Goal: Task Accomplishment & Management: Manage account settings

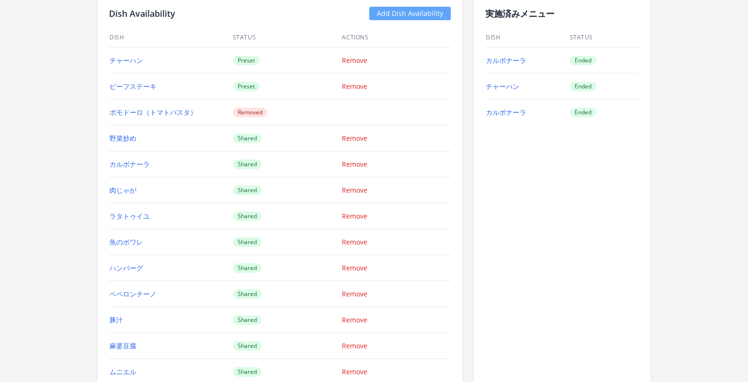
scroll to position [850, 0]
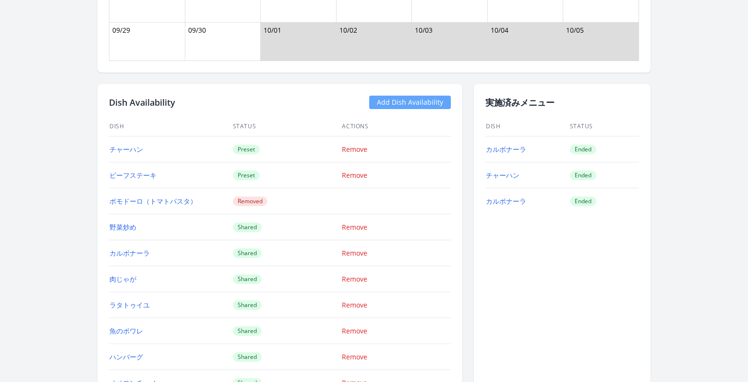
click at [415, 101] on link "Add Dish Availability" at bounding box center [410, 102] width 82 height 13
click at [398, 107] on link "Add Dish Availability" at bounding box center [410, 102] width 82 height 13
click at [402, 105] on link "Add Dish Availability" at bounding box center [410, 102] width 82 height 13
click at [385, 101] on link "Add Dish Availability" at bounding box center [410, 102] width 82 height 13
click at [403, 104] on link "Add Dish Availability" at bounding box center [410, 102] width 82 height 13
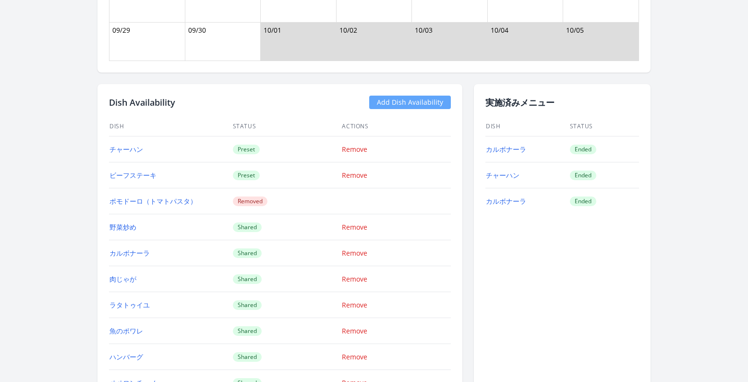
click at [403, 100] on link "Add Dish Availability" at bounding box center [410, 102] width 82 height 13
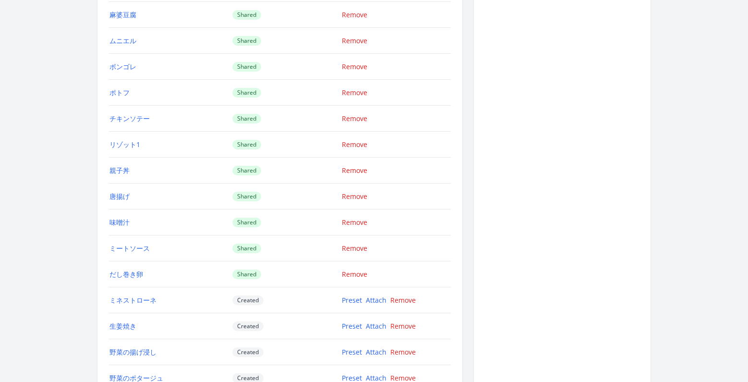
scroll to position [1349, 0]
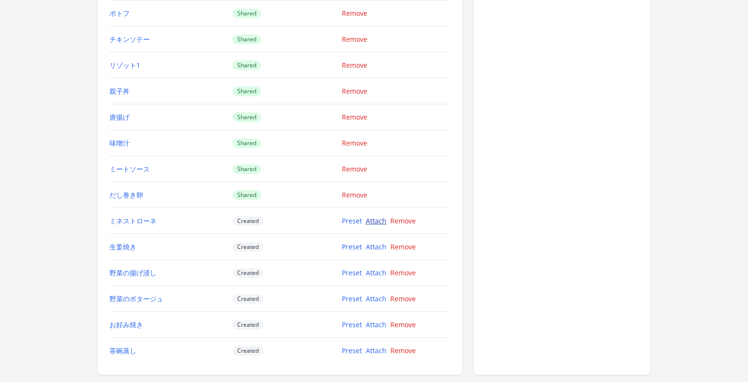
click at [380, 219] on link "Attach" at bounding box center [376, 220] width 21 height 9
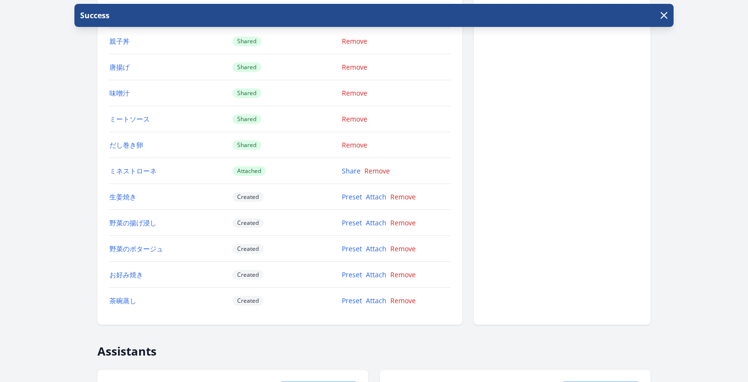
scroll to position [1406, 0]
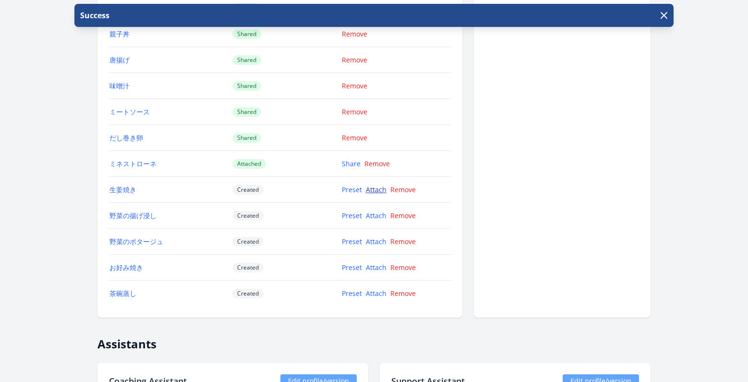
click at [379, 188] on link "Attach" at bounding box center [376, 189] width 21 height 9
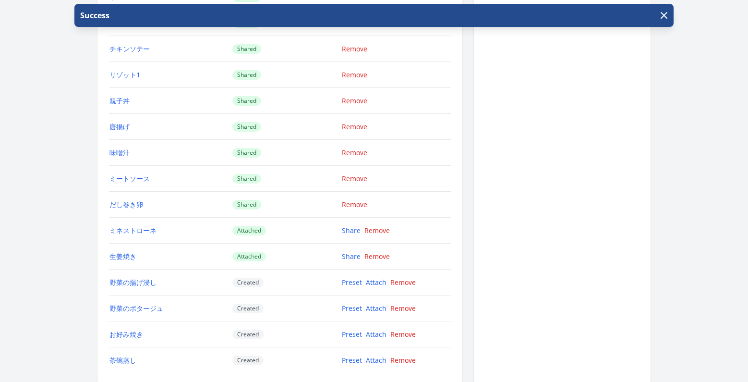
scroll to position [1398, 0]
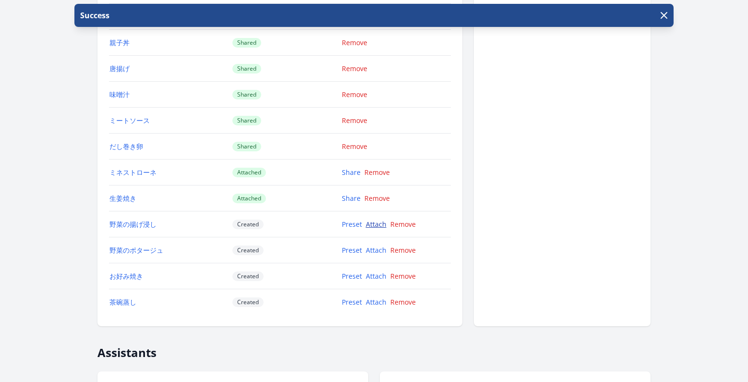
click at [371, 220] on link "Attach" at bounding box center [376, 223] width 21 height 9
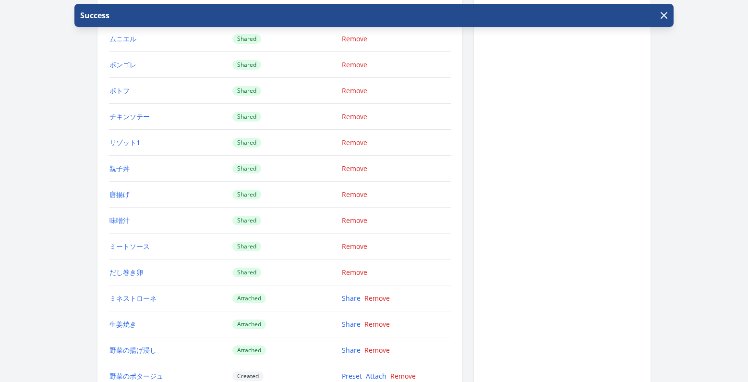
scroll to position [1381, 0]
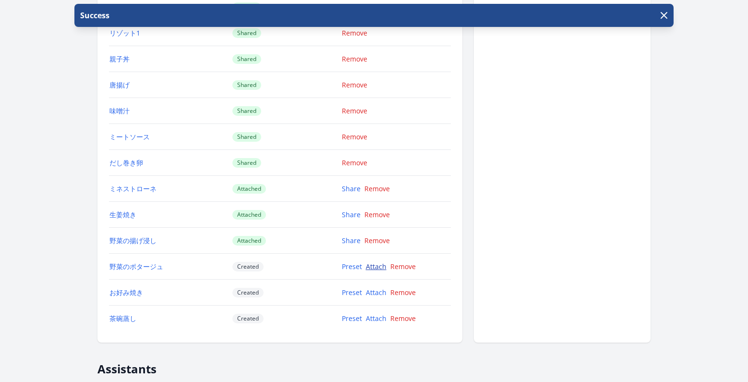
click at [372, 267] on link "Attach" at bounding box center [376, 266] width 21 height 9
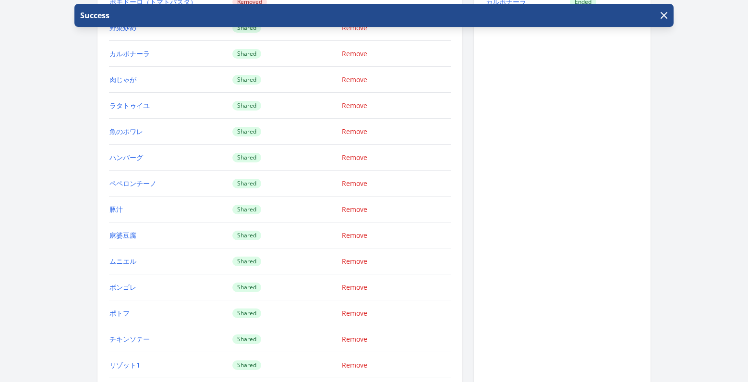
scroll to position [1363, 0]
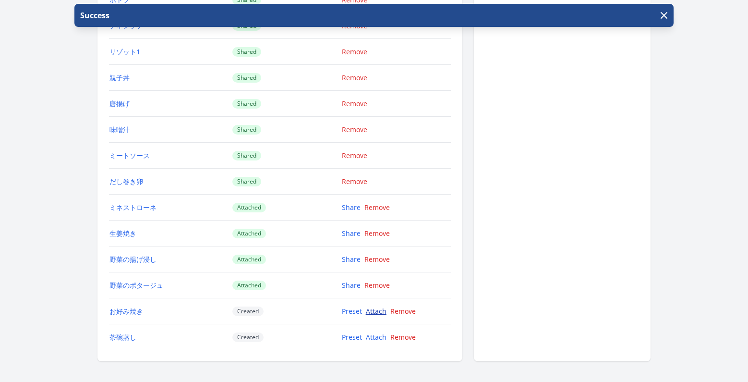
click at [369, 309] on link "Attach" at bounding box center [376, 310] width 21 height 9
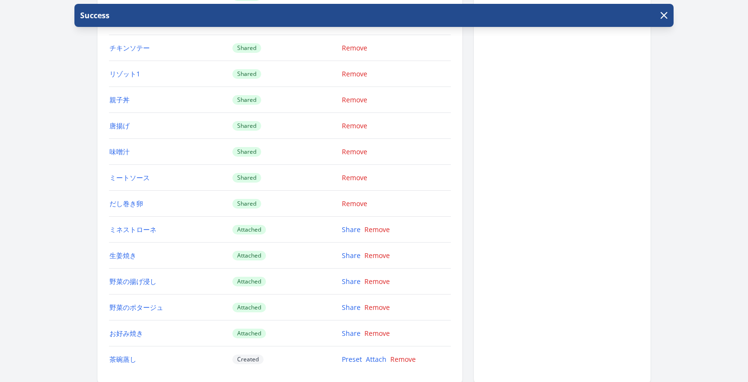
scroll to position [1341, 0]
click at [381, 358] on link "Attach" at bounding box center [376, 358] width 21 height 9
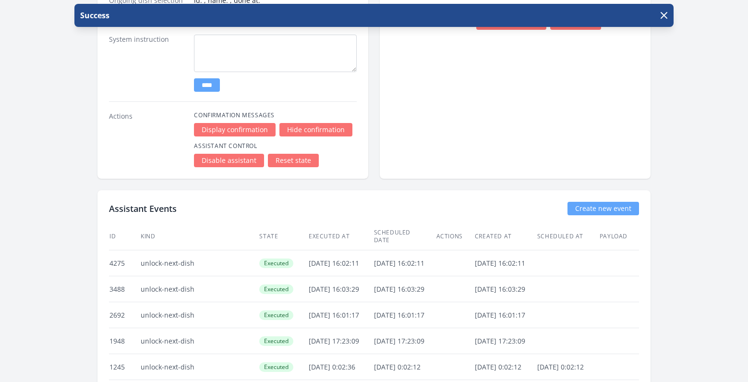
scroll to position [1986, 0]
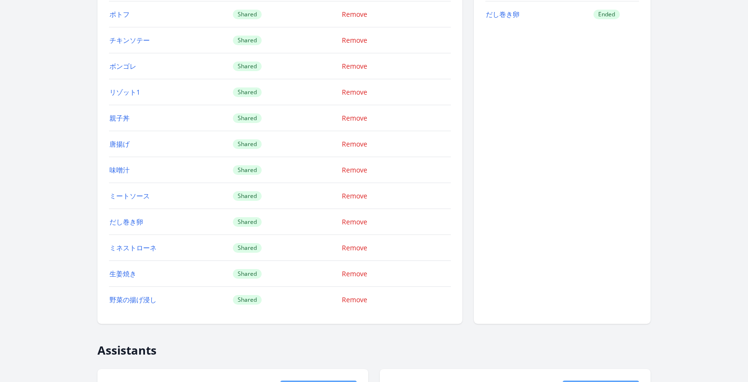
scroll to position [1397, 0]
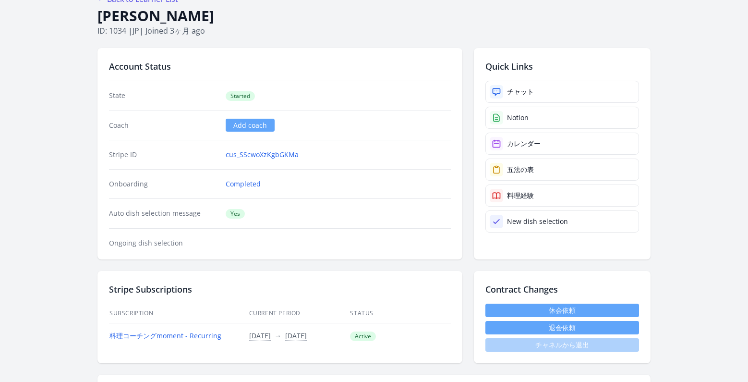
scroll to position [10, 0]
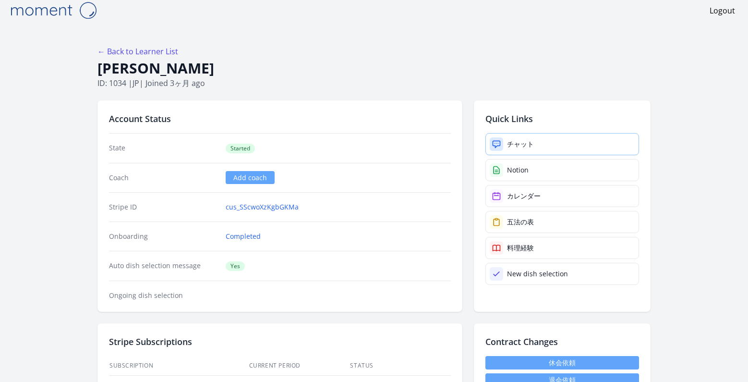
click at [510, 141] on div "チャット" at bounding box center [520, 144] width 27 height 10
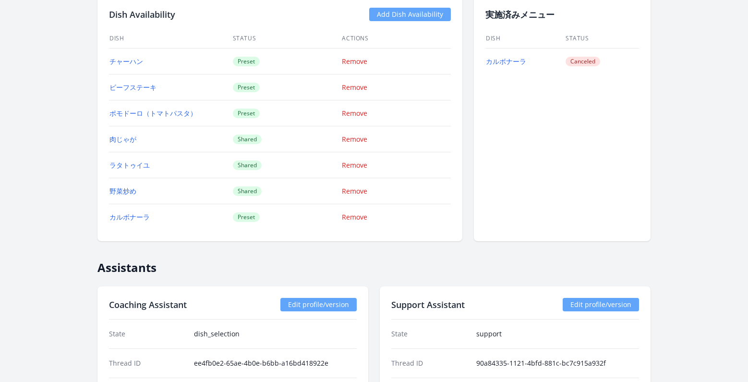
scroll to position [664, 0]
